Goal: Task Accomplishment & Management: Use online tool/utility

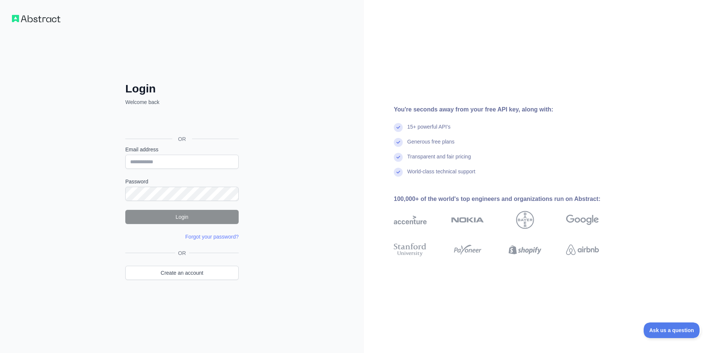
click at [191, 123] on div "Zaloguj się przez Google. Otwiera się w nowej karcie" at bounding box center [181, 122] width 112 height 16
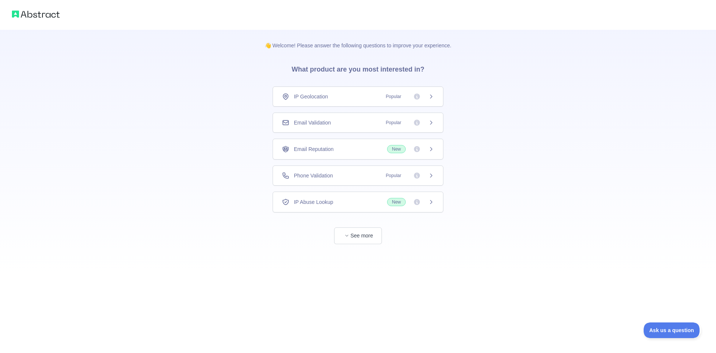
click at [431, 97] on icon at bounding box center [431, 97] width 6 height 6
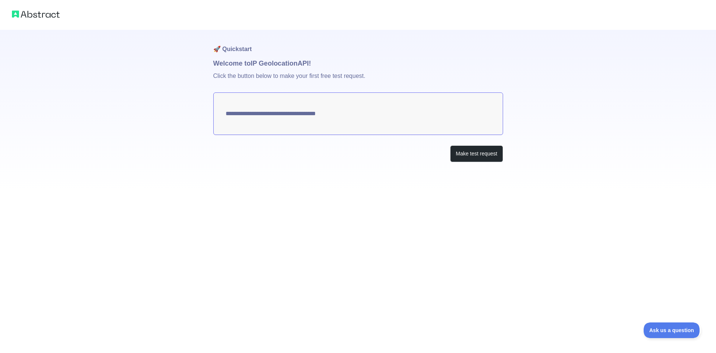
type textarea "**********"
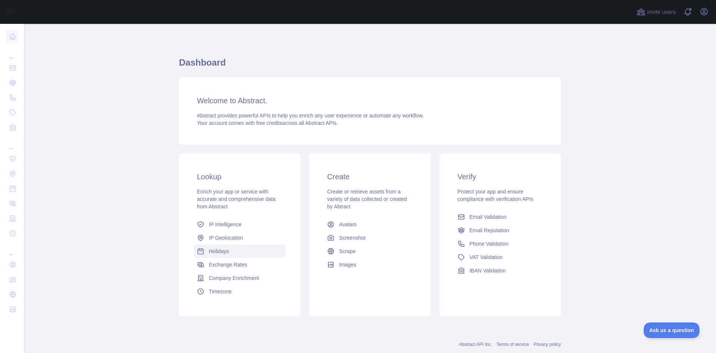
click at [228, 256] on link "Holidays" at bounding box center [239, 251] width 91 height 13
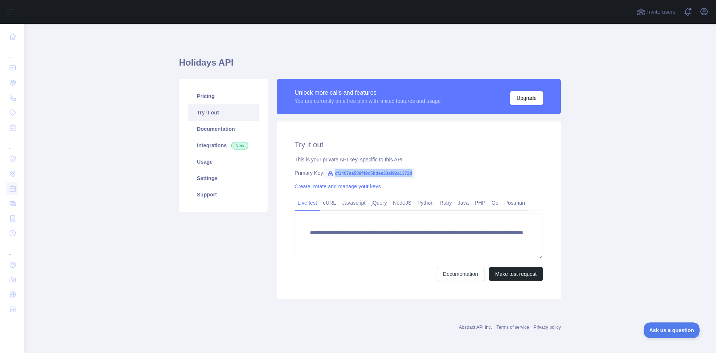
drag, startPoint x: 417, startPoint y: 175, endPoint x: 334, endPoint y: 172, distance: 83.2
click at [334, 172] on div "Primary Key: cf1467aa589f49c5bdee33af92a1372d" at bounding box center [419, 172] width 248 height 7
copy span "cf1467aa589f49c5bdee33af92a1372d"
